Goal: Task Accomplishment & Management: Use online tool/utility

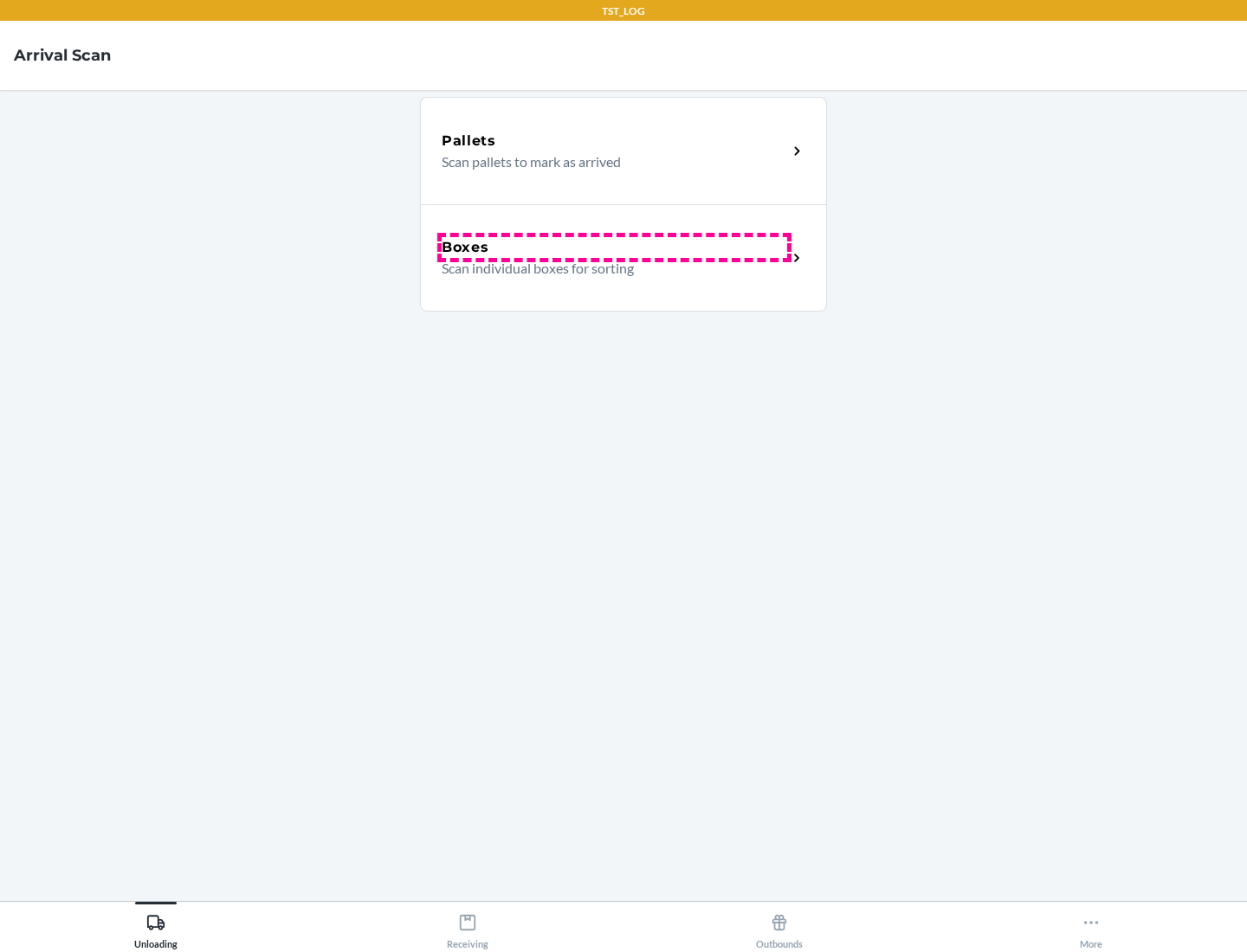
click at [614, 247] on div "Boxes" at bounding box center [614, 247] width 346 height 21
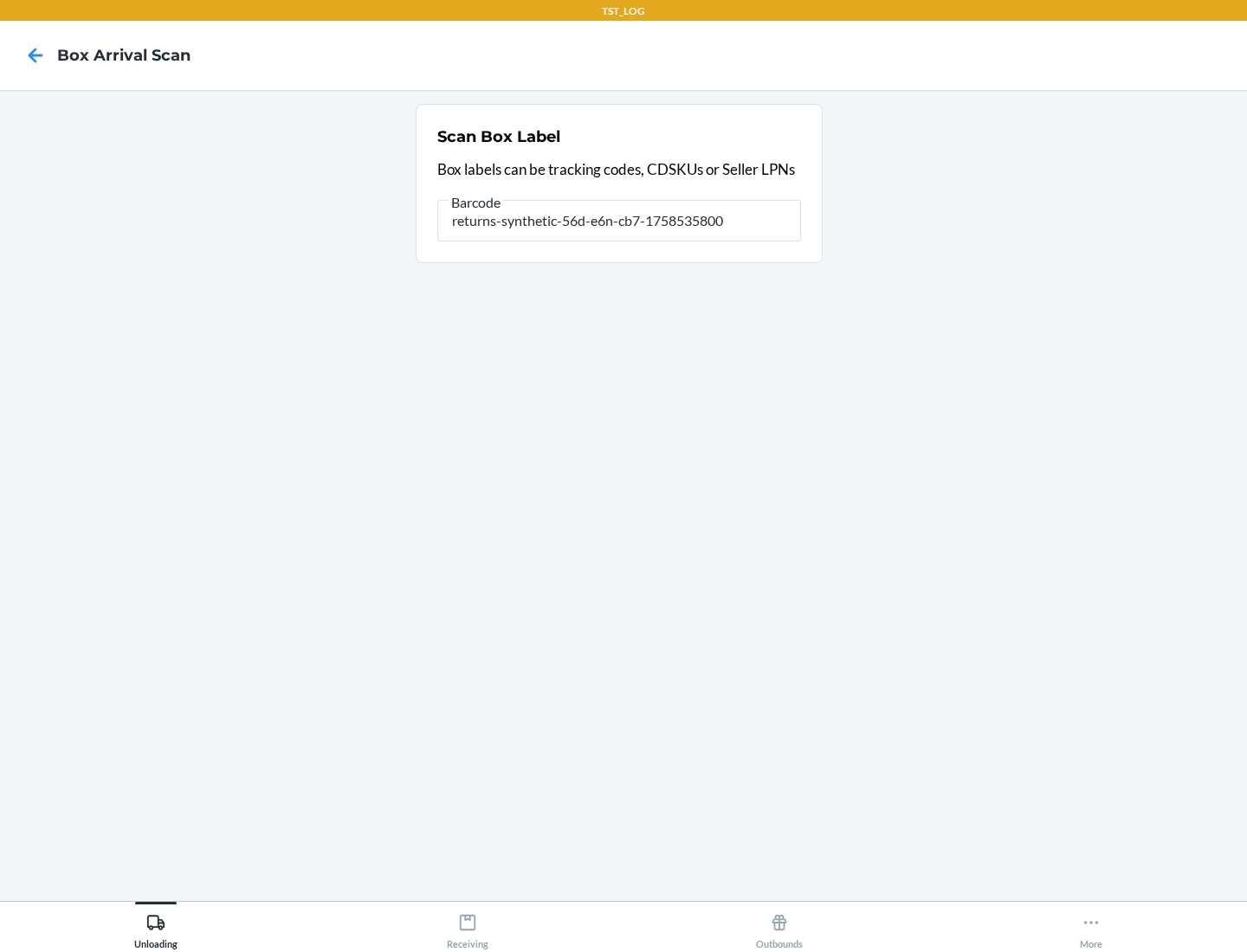
type input "returns-synthetic-56d-e6n-cb7-1758535800"
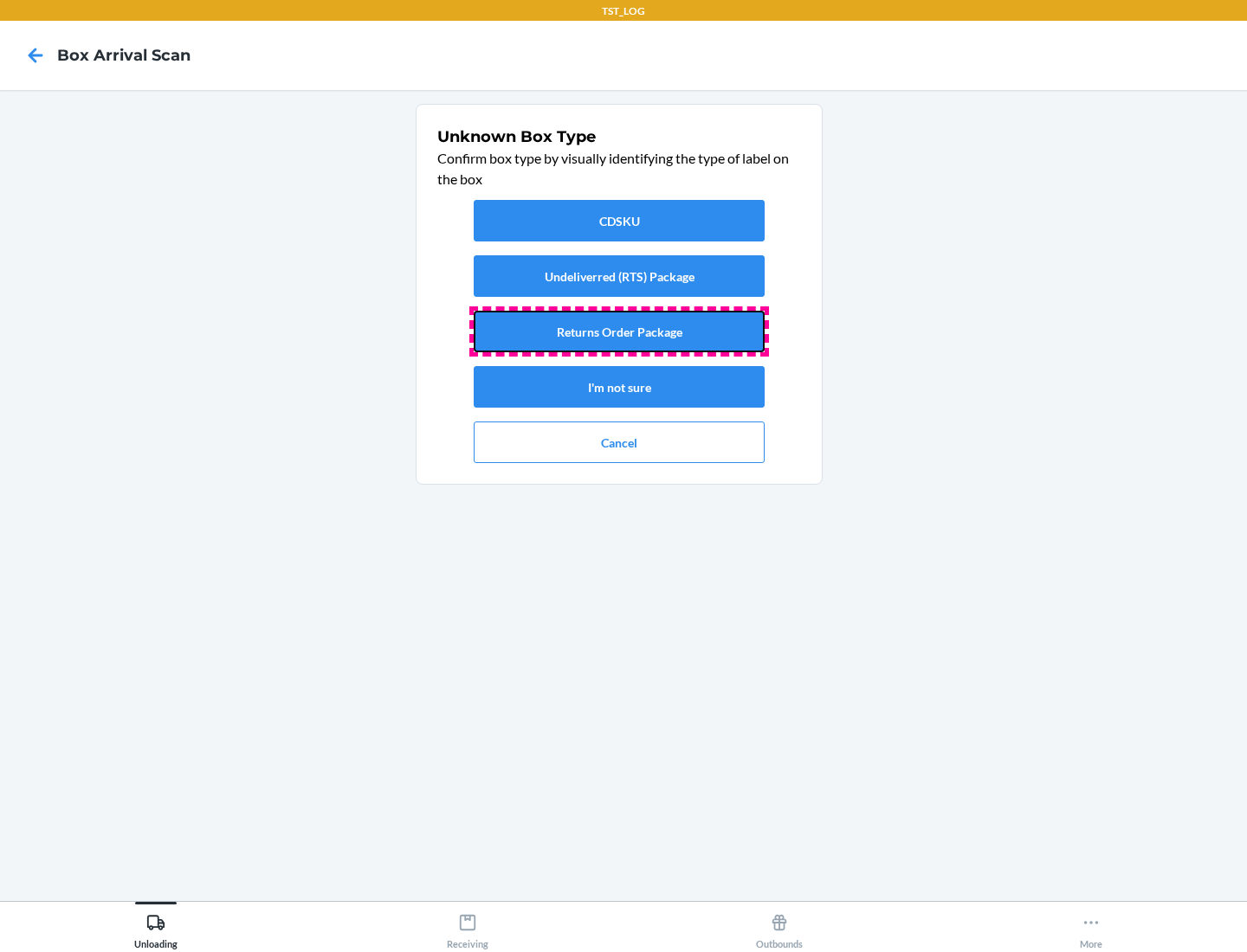
click at [620, 332] on button "Returns Order Package" at bounding box center [619, 332] width 291 height 41
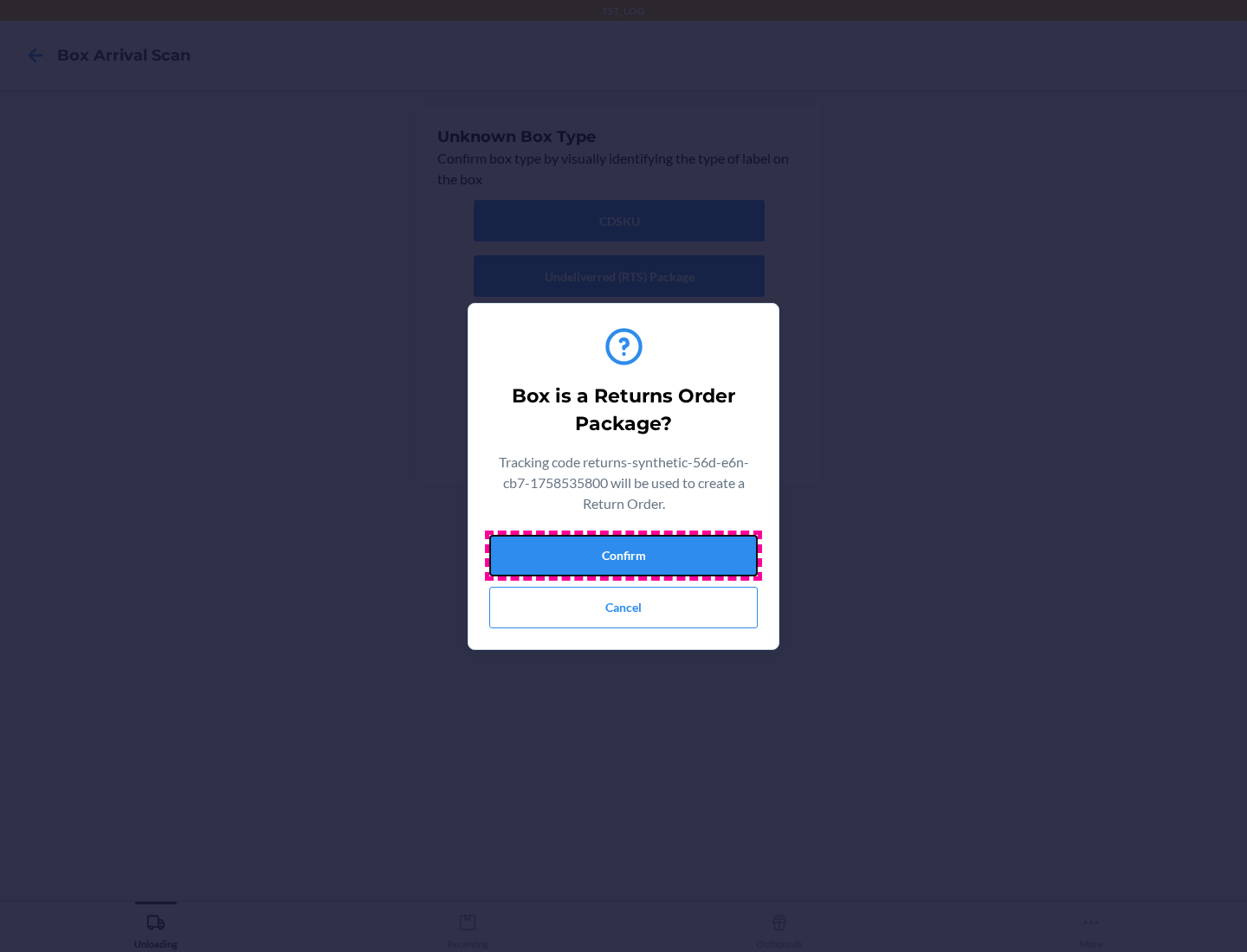
click at [624, 555] on button "Confirm" at bounding box center [624, 555] width 269 height 41
